Goal: Obtain resource: Download file/media

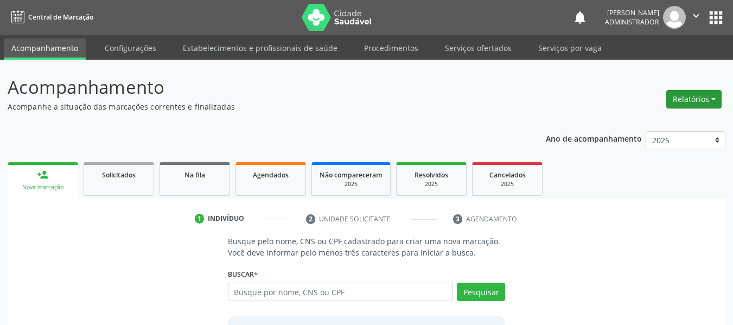
click at [692, 99] on button "Relatórios" at bounding box center [693, 99] width 55 height 18
click at [664, 129] on link "Acompanhamento" at bounding box center [663, 122] width 117 height 15
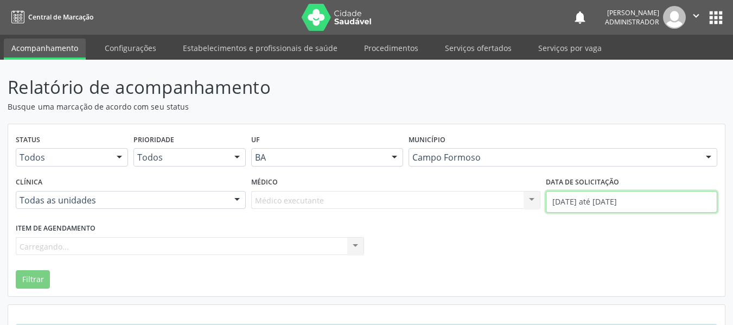
click at [558, 202] on input "[DATE] até [DATE]" at bounding box center [630, 202] width 171 height 22
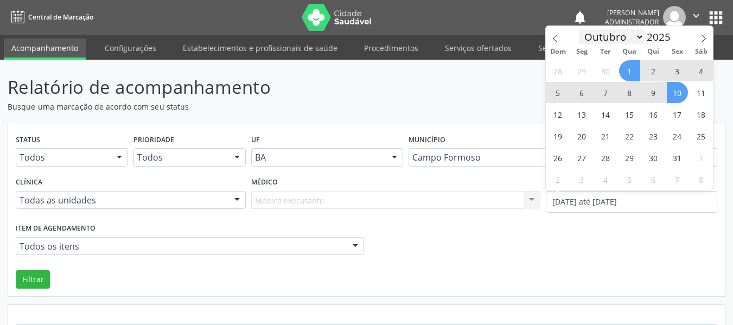
click at [632, 41] on select "Janeiro Fevereiro Março Abril Maio Junho Julho Agosto Setembro Outubro Novembro…" at bounding box center [611, 36] width 65 height 15
select select "7"
click at [579, 29] on select "Janeiro Fevereiro Março Abril Maio Junho Julho Agosto Setembro Outubro Novembro…" at bounding box center [611, 36] width 65 height 15
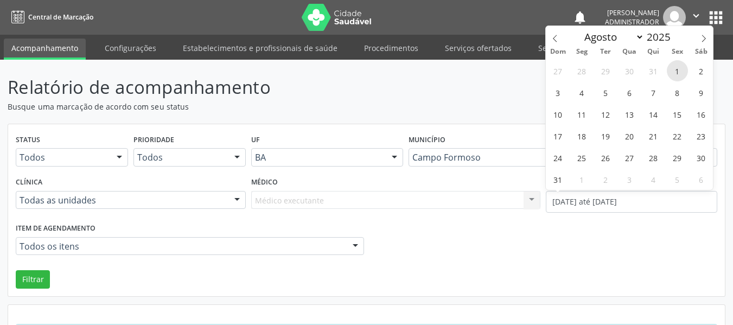
click at [678, 70] on span "1" at bounding box center [676, 70] width 21 height 21
type input "[DATE]"
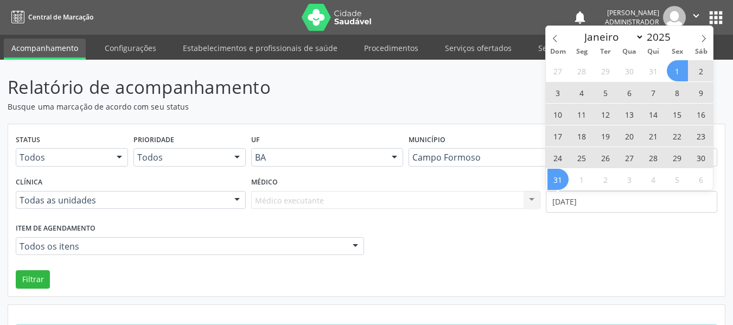
click at [566, 177] on span "31" at bounding box center [557, 179] width 21 height 21
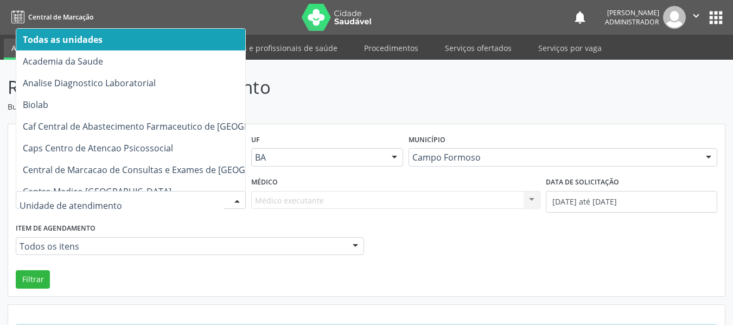
click at [195, 208] on div at bounding box center [131, 200] width 230 height 18
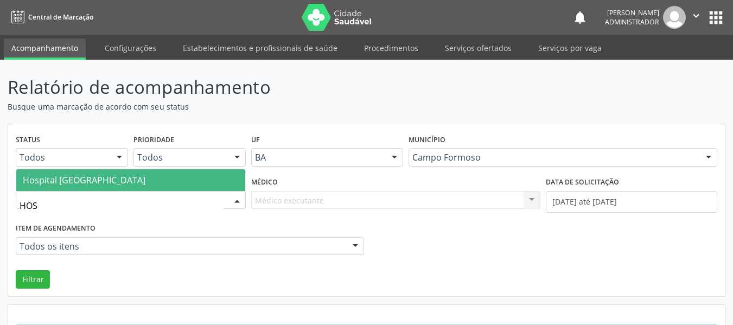
click at [132, 183] on span "Hospital [GEOGRAPHIC_DATA]" at bounding box center [130, 180] width 229 height 22
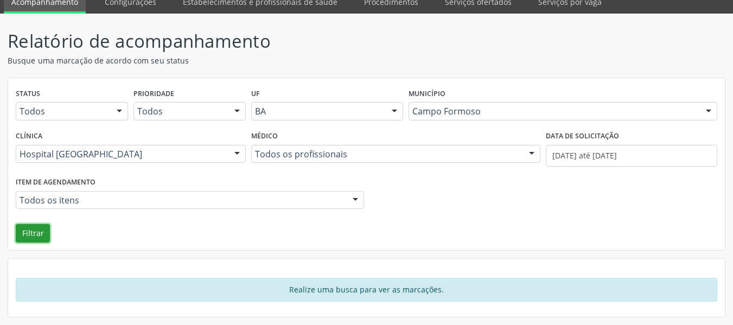
click at [33, 234] on button "Filtrar" at bounding box center [33, 233] width 34 height 18
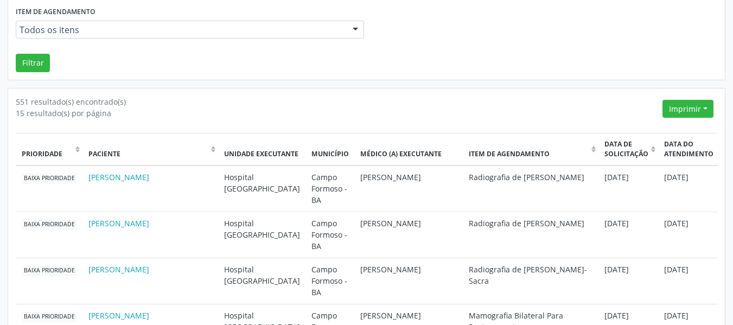
scroll to position [209, 0]
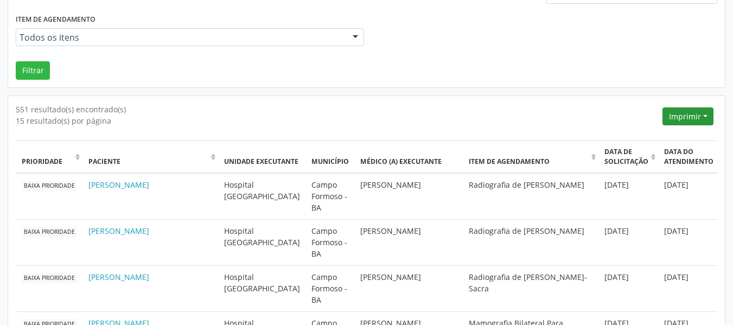
click at [702, 115] on button "Imprimir" at bounding box center [687, 116] width 51 height 18
click at [654, 166] on link "CSV Individualizado" at bounding box center [667, 170] width 94 height 15
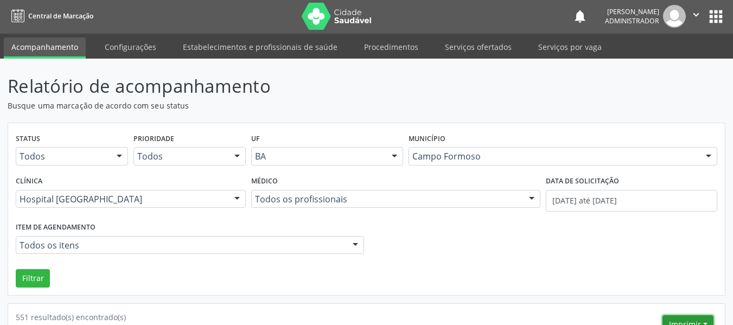
scroll to position [0, 0]
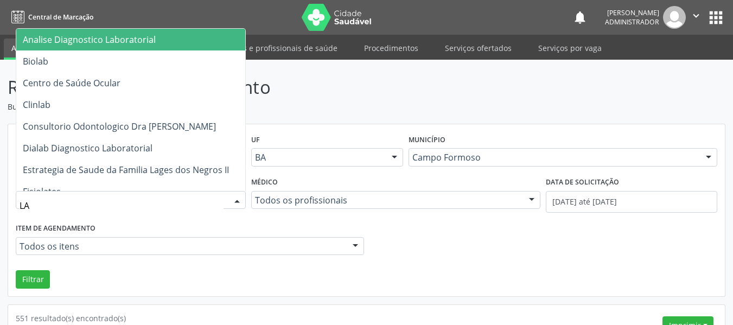
type input "LAB"
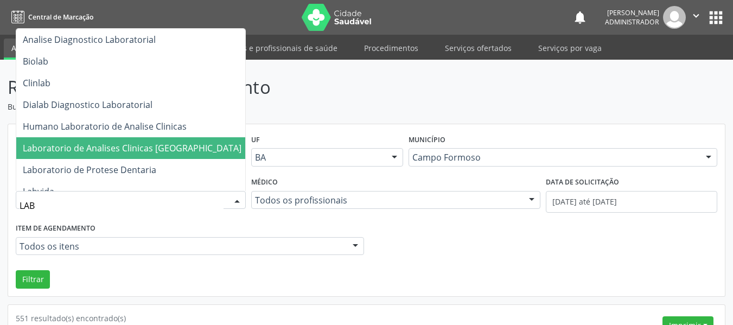
click at [177, 142] on span "Laboratorio de Analises Clinicas [GEOGRAPHIC_DATA]" at bounding box center [132, 148] width 219 height 12
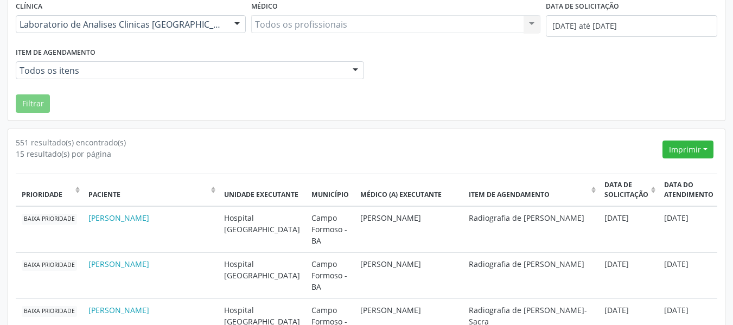
scroll to position [271, 0]
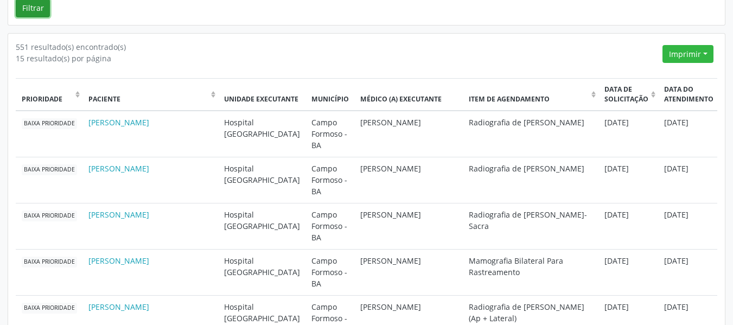
click at [36, 11] on button "Filtrar" at bounding box center [33, 8] width 34 height 18
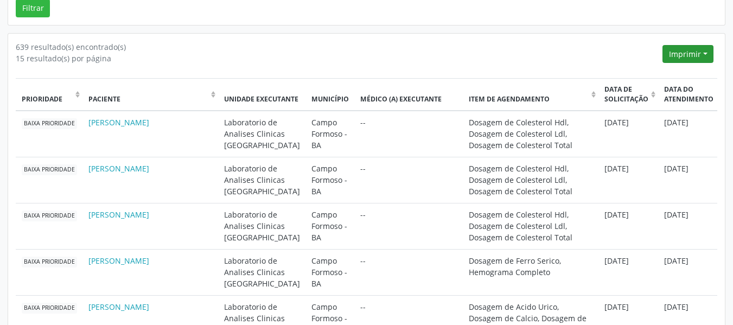
click at [703, 50] on button "Imprimir" at bounding box center [687, 54] width 51 height 18
click at [692, 100] on link "CSV" at bounding box center [667, 92] width 94 height 15
click at [706, 55] on button "Imprimir" at bounding box center [687, 54] width 51 height 18
click at [697, 106] on link "CSV Individualizado" at bounding box center [667, 107] width 94 height 15
